Goal: Task Accomplishment & Management: Manage account settings

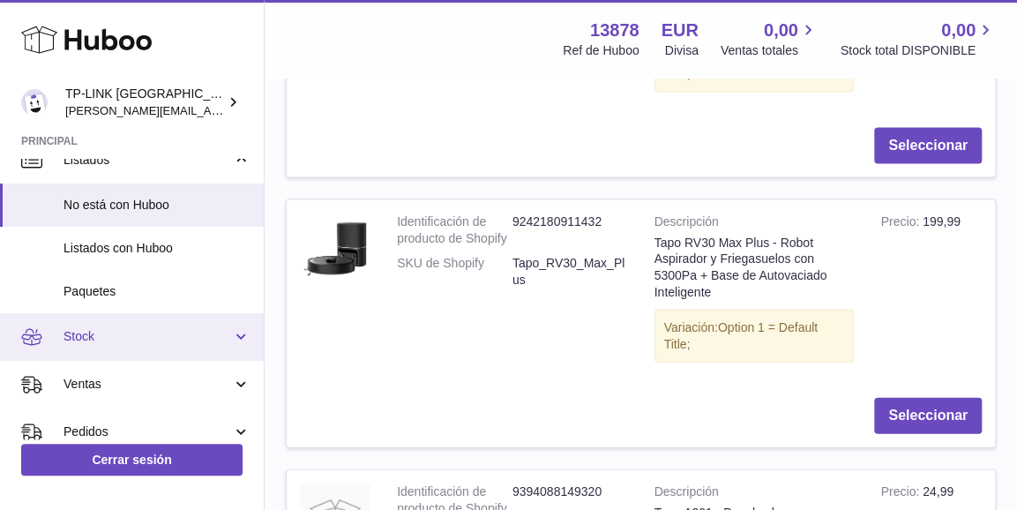
scroll to position [88, 0]
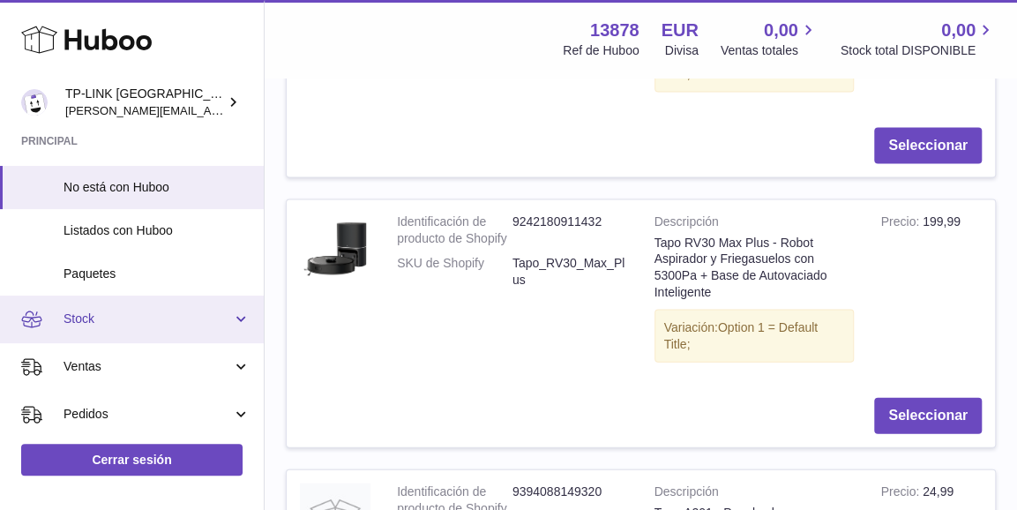
click at [163, 322] on span "Stock" at bounding box center [148, 319] width 169 height 17
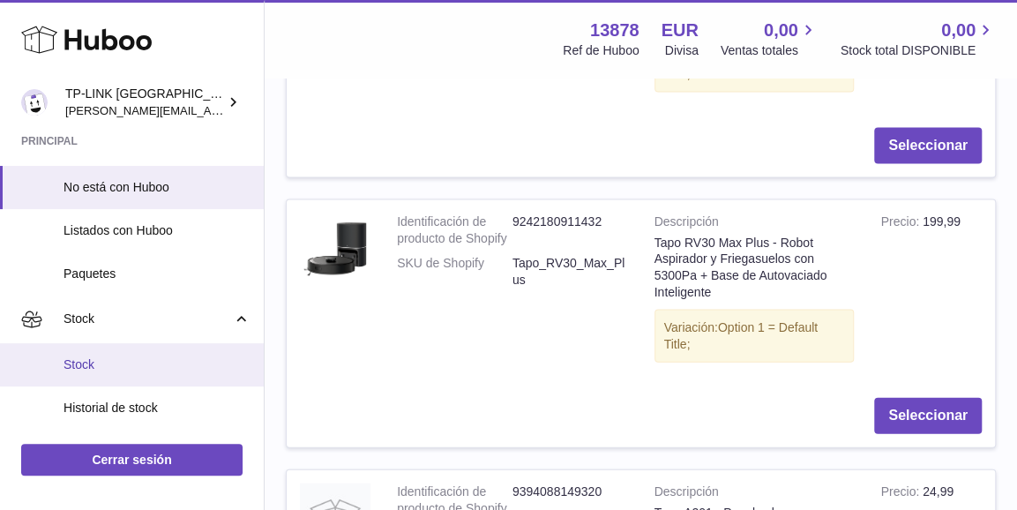
click at [92, 370] on span "Stock" at bounding box center [157, 364] width 187 height 17
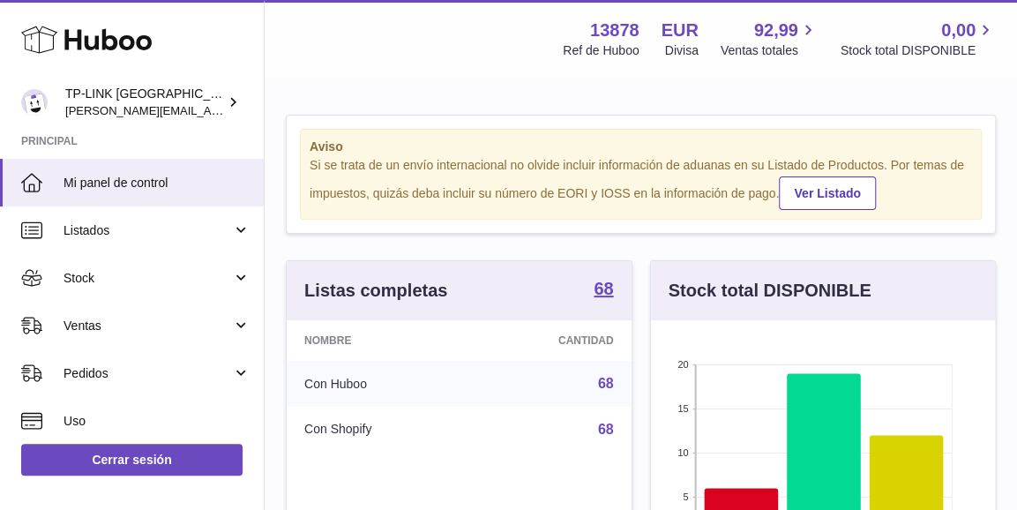
scroll to position [275, 344]
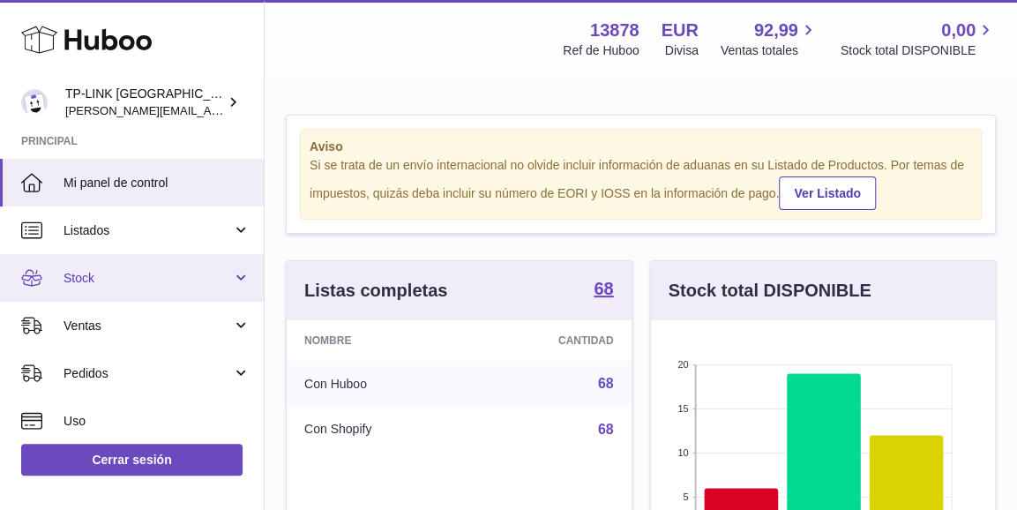
click at [231, 269] on link "Stock" at bounding box center [132, 278] width 264 height 48
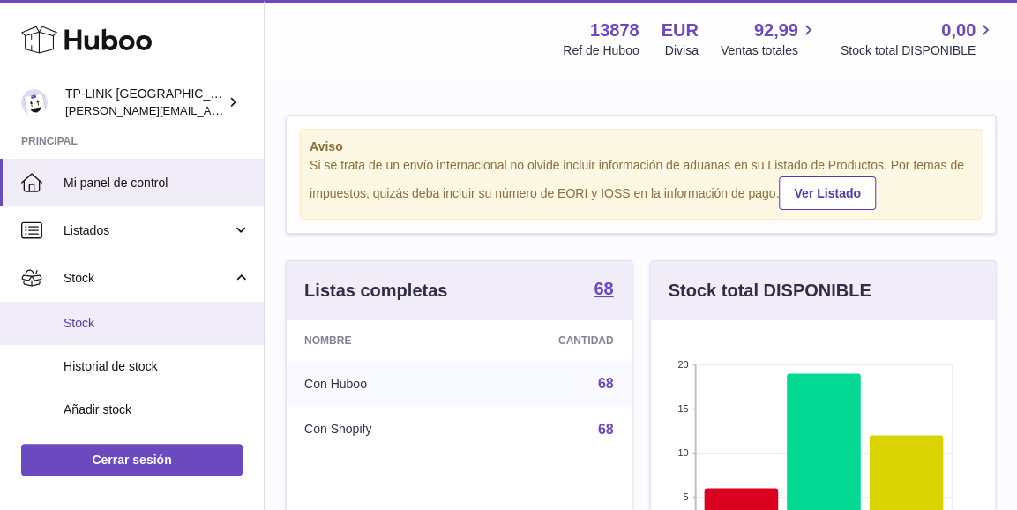
click at [107, 327] on span "Stock" at bounding box center [157, 323] width 187 height 17
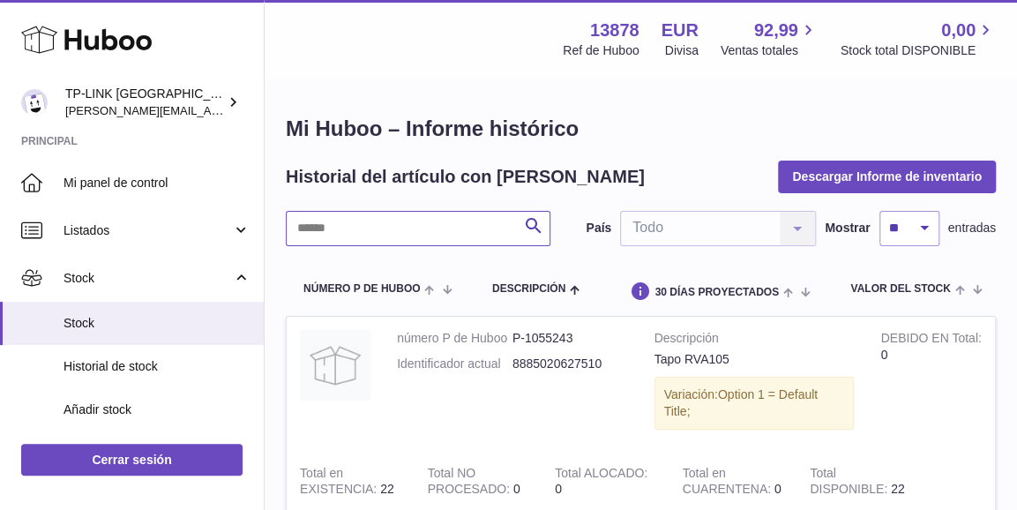
click at [455, 229] on input "text" at bounding box center [418, 228] width 265 height 35
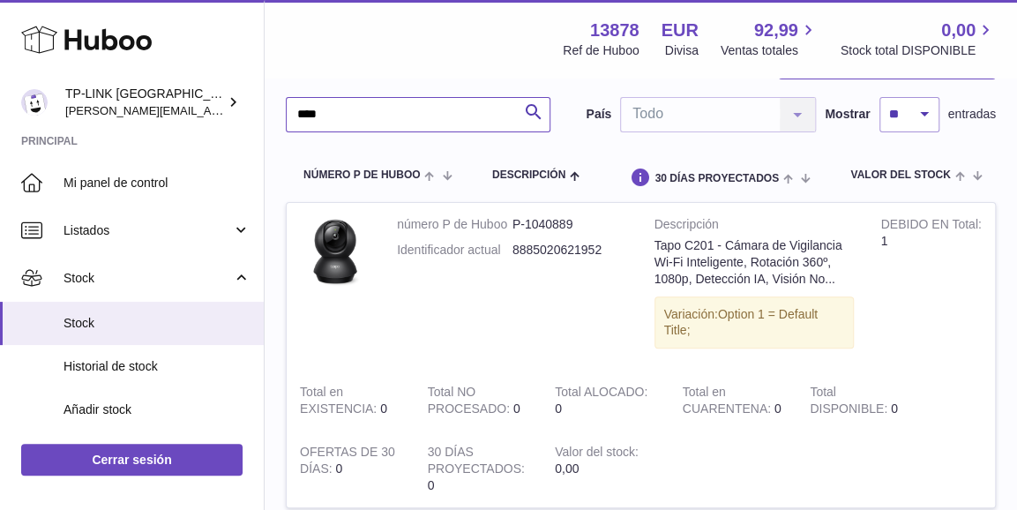
scroll to position [88, 0]
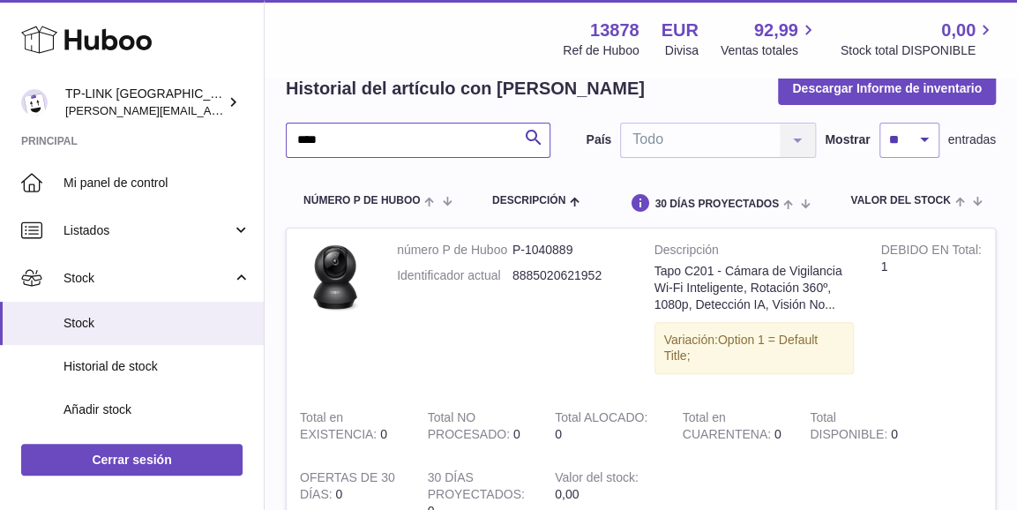
type input "****"
